Goal: Task Accomplishment & Management: Manage account settings

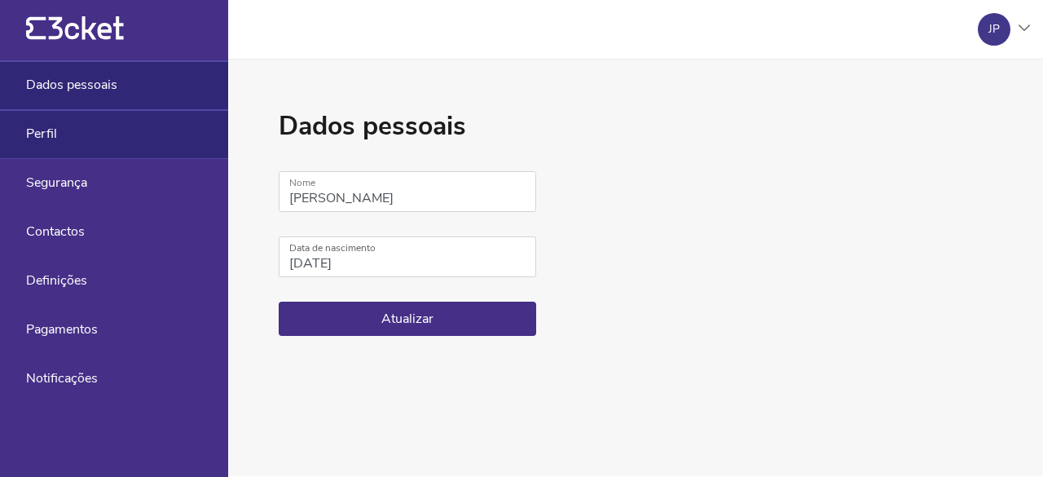
click at [137, 149] on div "Perfil" at bounding box center [114, 134] width 228 height 49
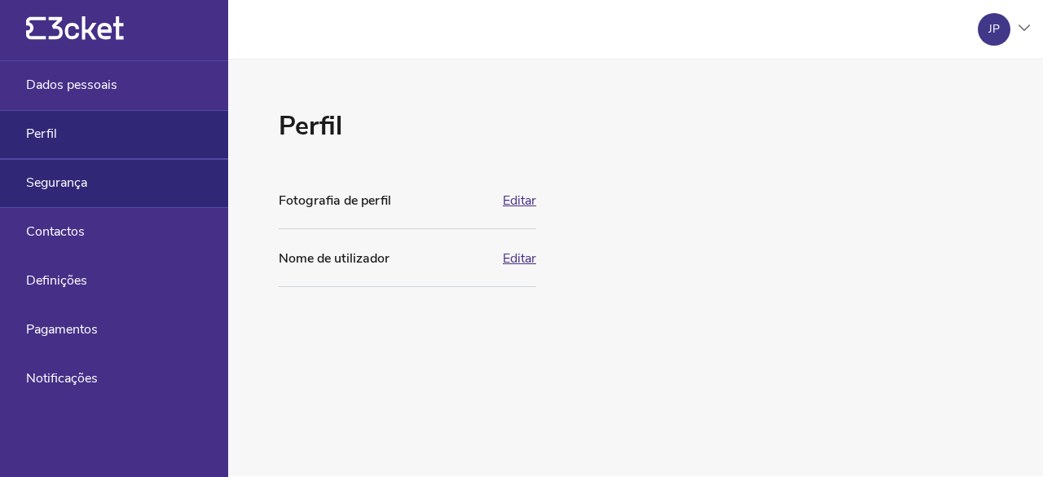
click at [142, 186] on div "Segurança" at bounding box center [114, 183] width 228 height 49
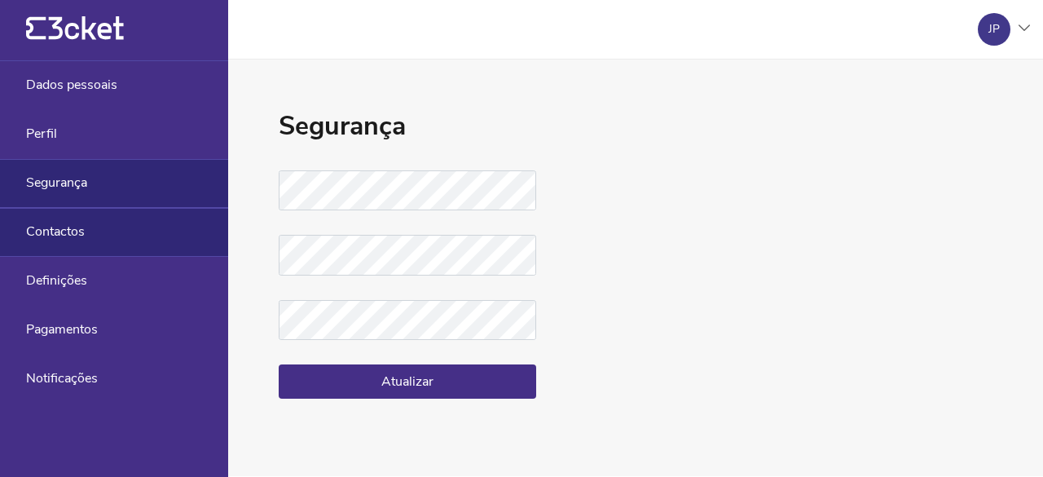
click at [140, 229] on div "Contactos" at bounding box center [114, 232] width 228 height 49
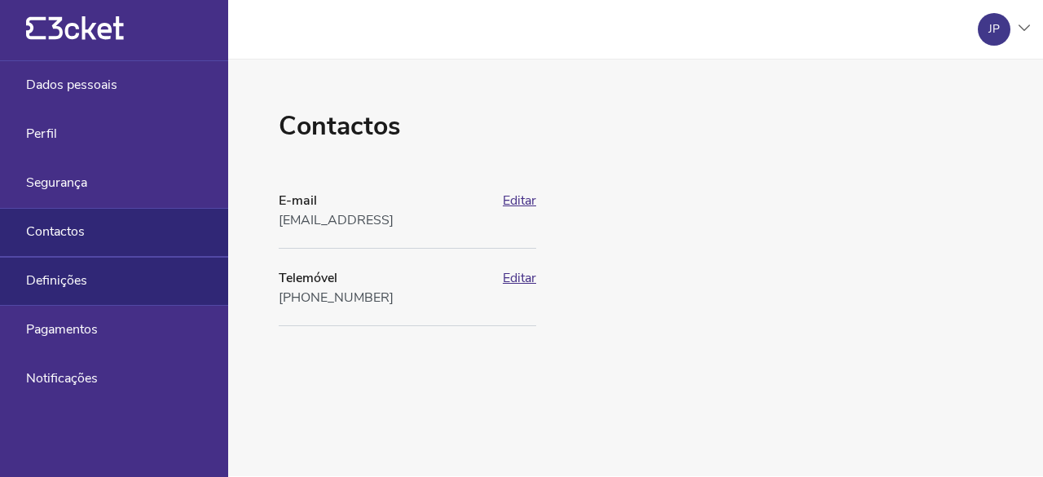
click at [140, 276] on div "Definições" at bounding box center [114, 281] width 228 height 49
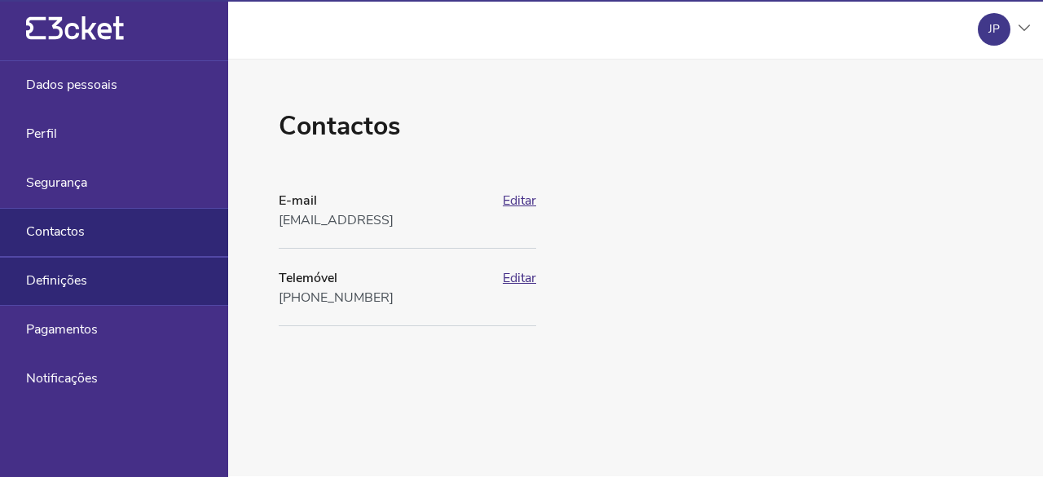
select select "pt_PT"
select select "Europe/[GEOGRAPHIC_DATA]"
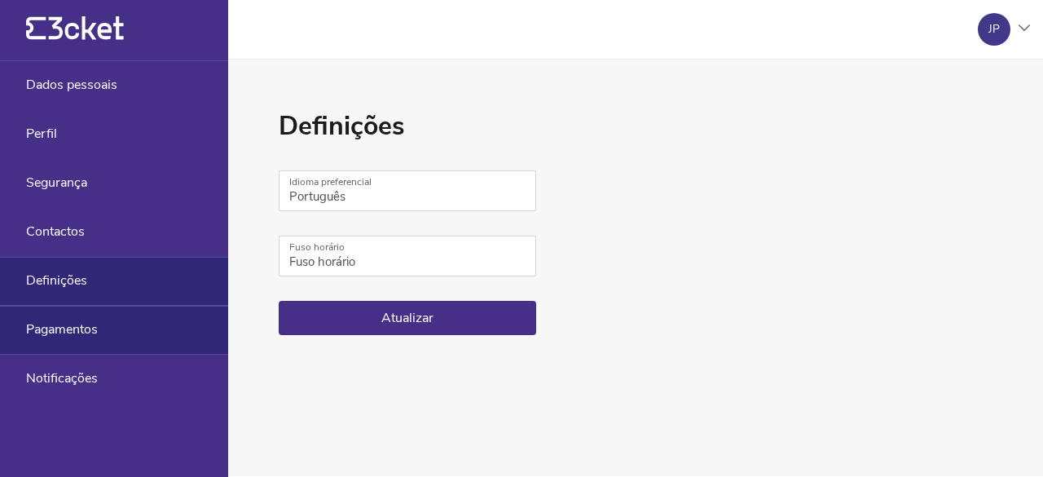
click at [130, 322] on div "Pagamentos" at bounding box center [114, 330] width 228 height 49
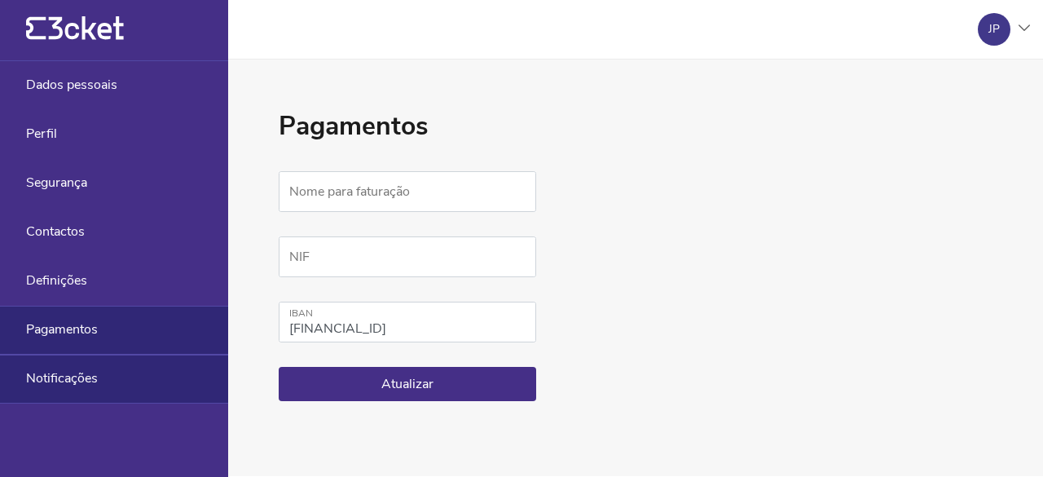
click at [118, 371] on div "Notificações" at bounding box center [114, 379] width 228 height 49
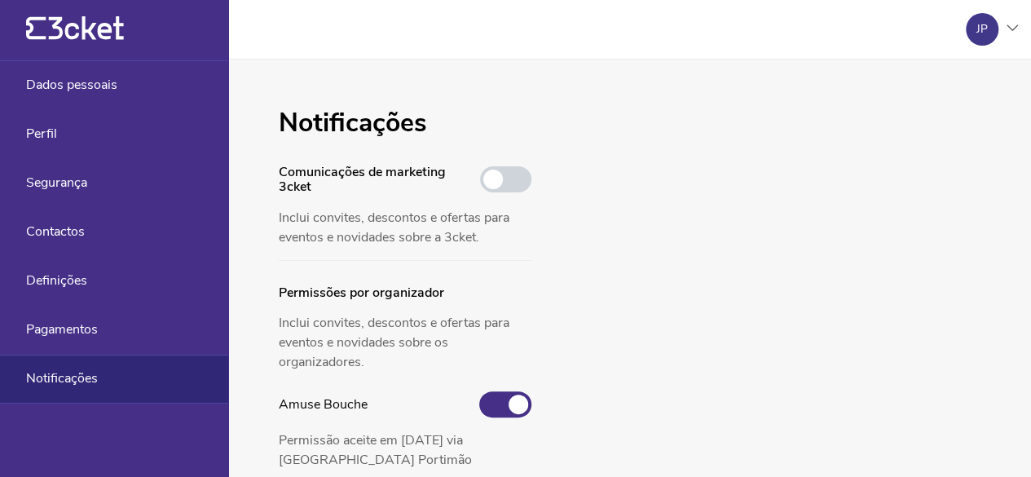
click at [127, 41] on div "{' '}" at bounding box center [114, 30] width 228 height 61
click at [990, 42] on div "JP" at bounding box center [982, 29] width 33 height 33
click at [952, 107] on div "Gerir eventos" at bounding box center [939, 118] width 146 height 39
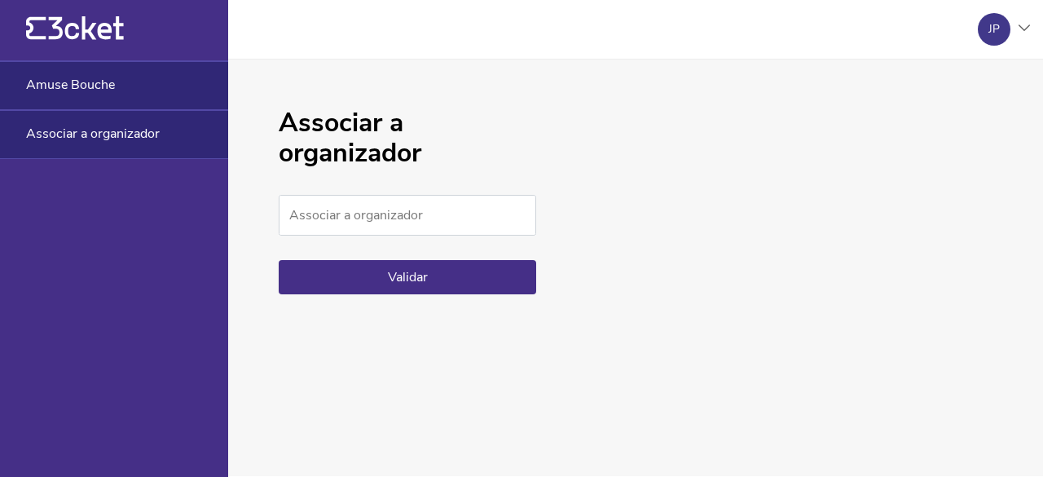
click at [157, 86] on div "Amuse Bouche" at bounding box center [114, 85] width 228 height 49
